Goal: Complete application form

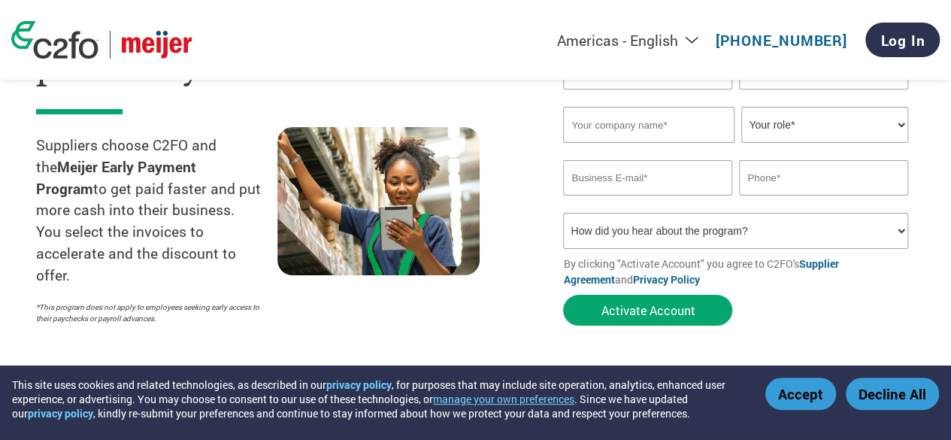
scroll to position [75, 0]
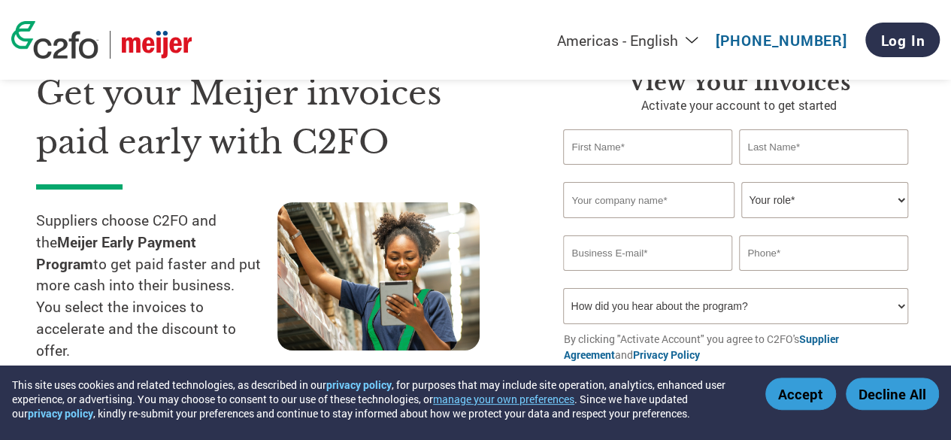
click at [611, 141] on input "text" at bounding box center [647, 146] width 168 height 35
type input "[PERSON_NAME]"
click at [778, 202] on select "Your role* CFO Controller Credit Manager Finance Director Treasurer CEO Preside…" at bounding box center [824, 200] width 166 height 36
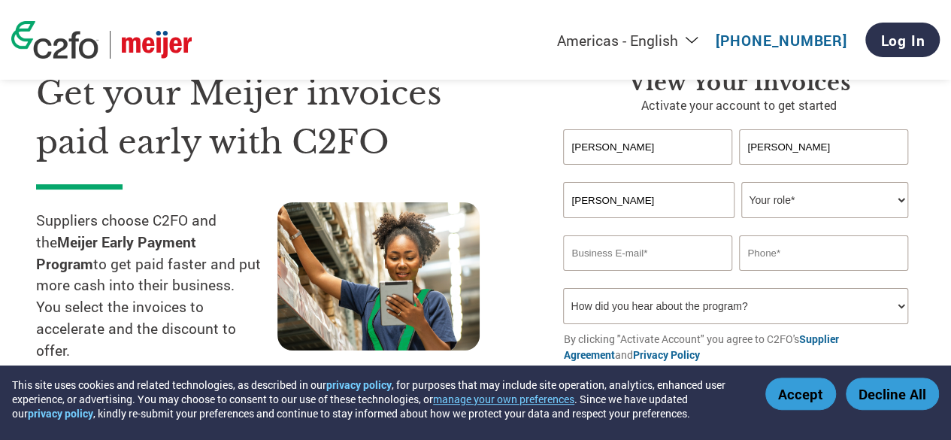
select select "ACCOUNTS_RECEIVABLE"
click at [741, 183] on select "Your role* CFO Controller Credit Manager Finance Director Treasurer CEO Preside…" at bounding box center [824, 200] width 166 height 36
click at [686, 247] on input "email" at bounding box center [647, 252] width 168 height 35
type input "[PERSON_NAME][EMAIL_ADDRESS][PERSON_NAME][DOMAIN_NAME]"
click at [788, 247] on input "text" at bounding box center [823, 252] width 168 height 35
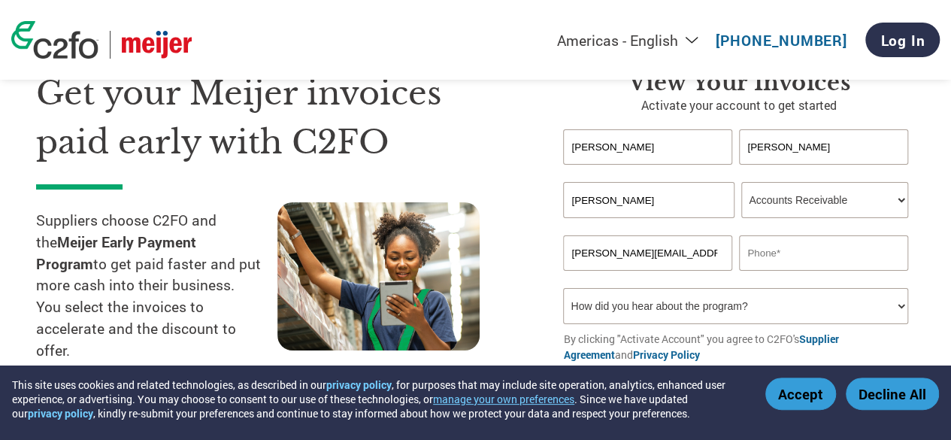
paste input "[PHONE_NUMBER]"
type input "[PHONE_NUMBER]"
click at [690, 306] on select "How did you hear about the program? Received a letter Email Social Media Online…" at bounding box center [735, 306] width 344 height 36
select select "Email"
click at [563, 290] on select "How did you hear about the program? Received a letter Email Social Media Online…" at bounding box center [735, 306] width 344 height 36
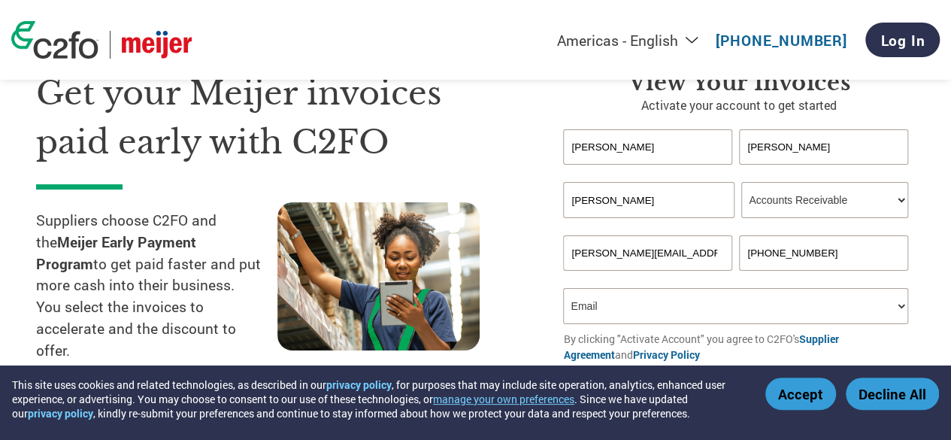
scroll to position [226, 0]
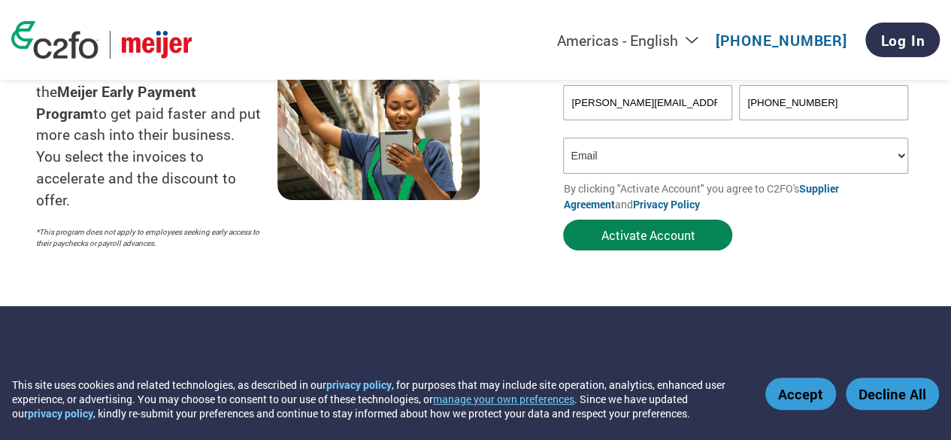
click at [648, 237] on button "Activate Account" at bounding box center [647, 235] width 169 height 31
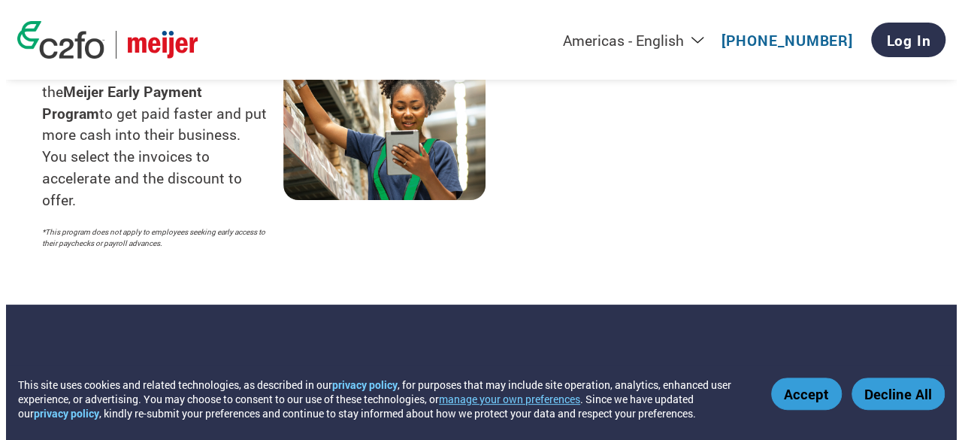
scroll to position [0, 0]
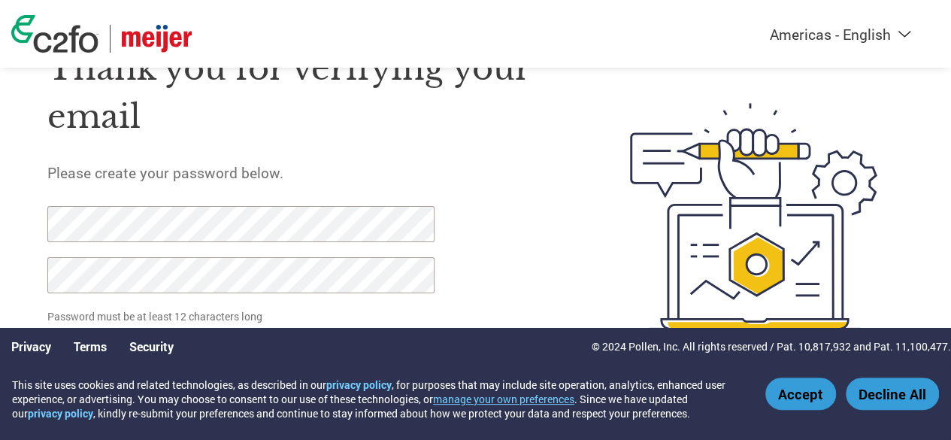
scroll to position [83, 0]
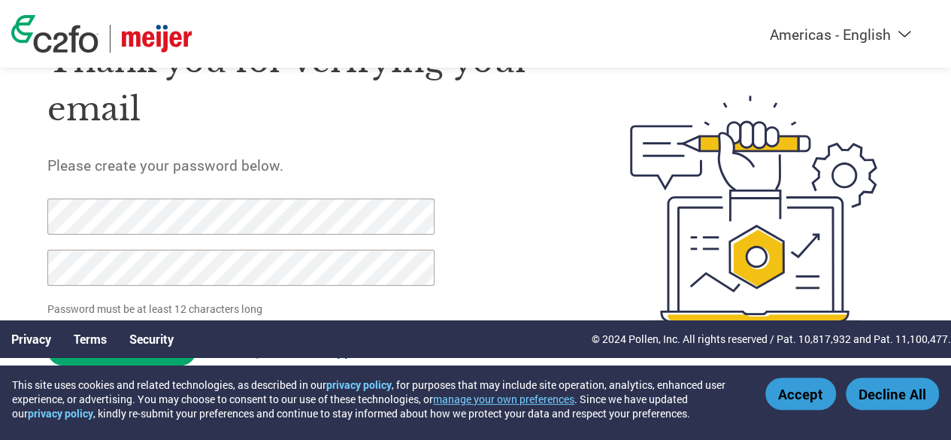
click at [793, 389] on button "Accept" at bounding box center [800, 393] width 71 height 32
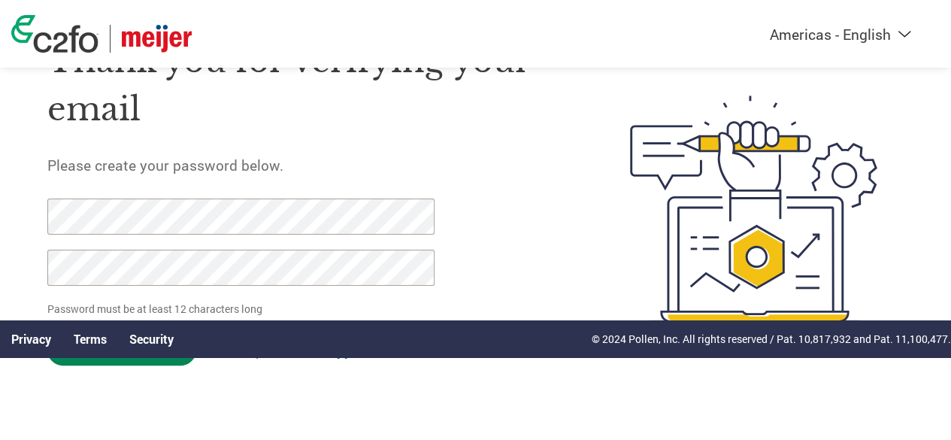
click at [159, 363] on input "Set Password" at bounding box center [121, 350] width 149 height 31
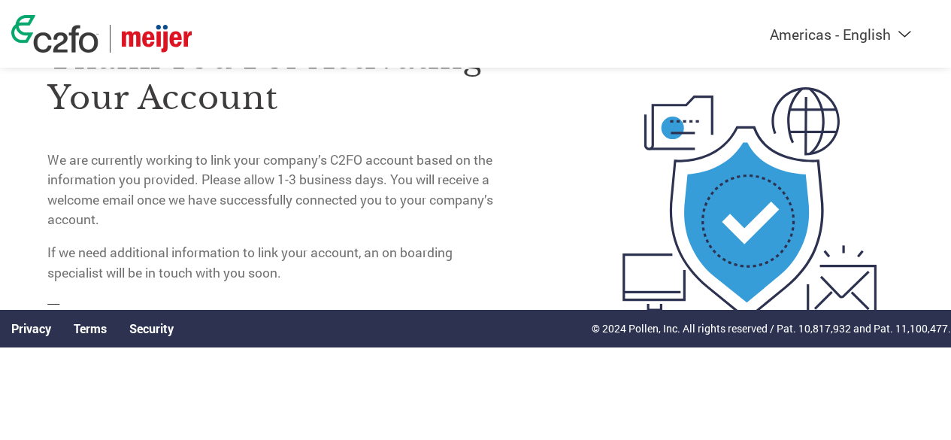
scroll to position [0, 0]
